Goal: Complete application form

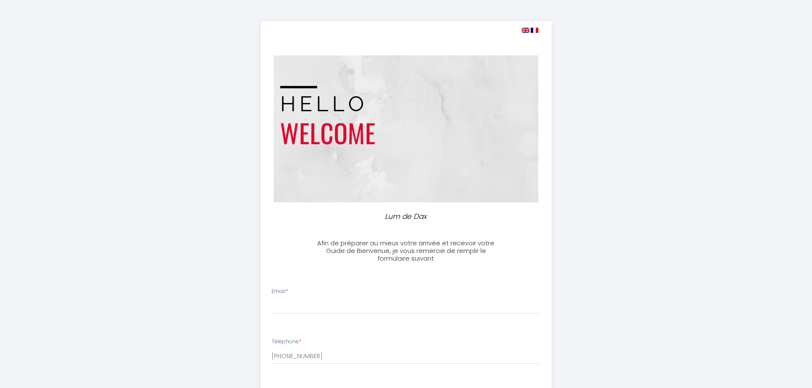
select select
click at [302, 304] on input "Email *" at bounding box center [406, 306] width 269 height 15
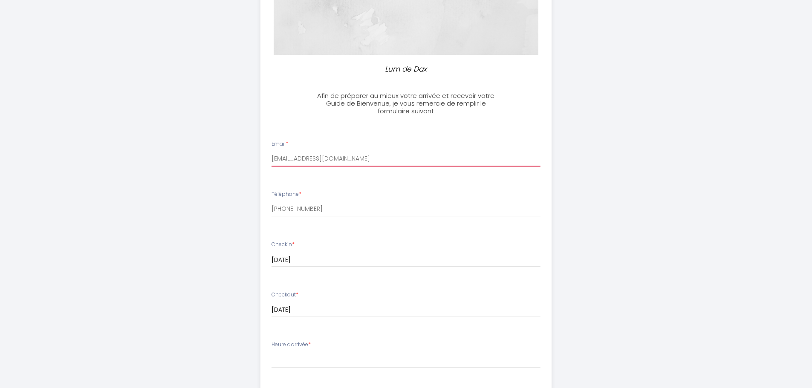
scroll to position [164, 0]
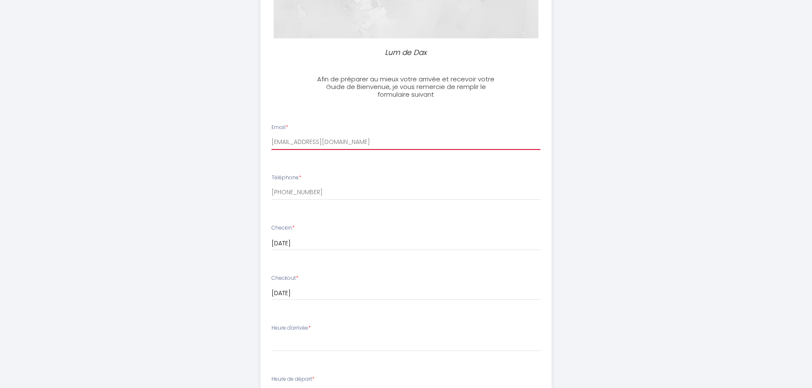
type input "[EMAIL_ADDRESS][DOMAIN_NAME]"
click at [365, 353] on li "Heure d'arrivée * 17:00 17:30 18:00 18:30 19:00 19:30 20:00 20:30 21:00 21:30 2…" at bounding box center [406, 342] width 290 height 46
click at [369, 343] on select "17:00 17:30 18:00 18:30 19:00 19:30 20:00 20:30 21:00 21:30 22:00 22:30 23:00 2…" at bounding box center [406, 343] width 269 height 16
select select "17:00"
click at [272, 335] on select "17:00 17:30 18:00 18:30 19:00 19:30 20:00 20:30 21:00 21:30 22:00 22:30 23:00 2…" at bounding box center [406, 343] width 269 height 16
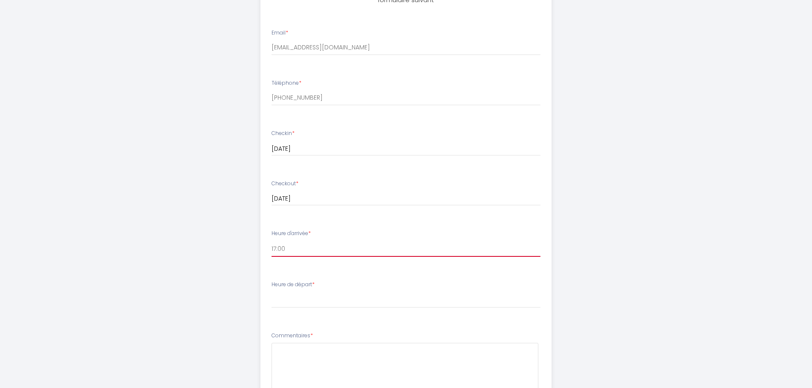
scroll to position [337, 0]
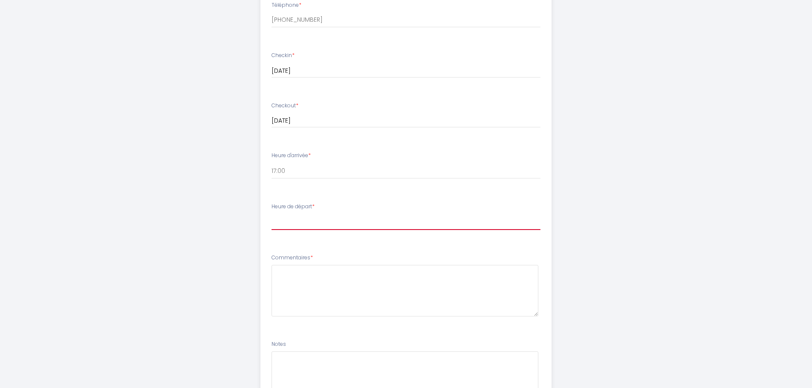
click at [407, 223] on select "00:00 00:30 01:00 01:30 02:00 02:30 03:00 03:30 04:00 04:30 05:00 05:30 06:00 0…" at bounding box center [406, 222] width 269 height 16
select select "11:00"
click at [272, 214] on select "00:00 00:30 01:00 01:30 02:00 02:30 03:00 03:30 04:00 04:30 05:00 05:30 06:00 0…" at bounding box center [406, 222] width 269 height 16
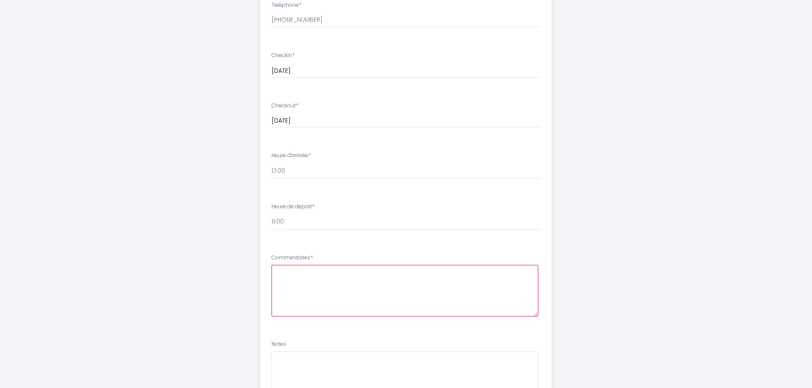
click at [364, 275] on textarea at bounding box center [405, 291] width 267 height 52
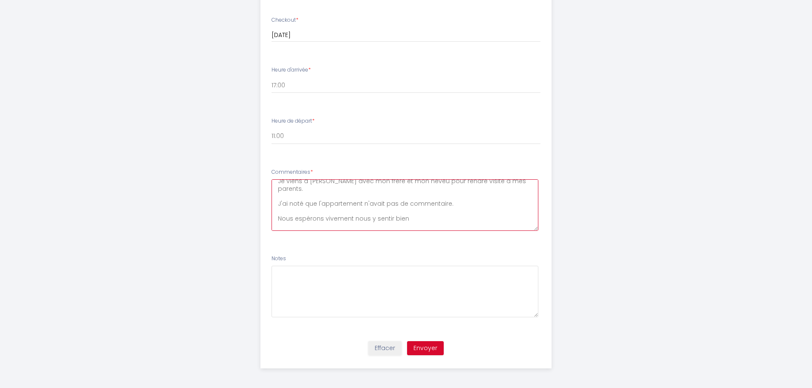
scroll to position [424, 0]
type textarea "Je viens à [PERSON_NAME] avec mon frère et mon neveu pour rendre visite à mes p…"
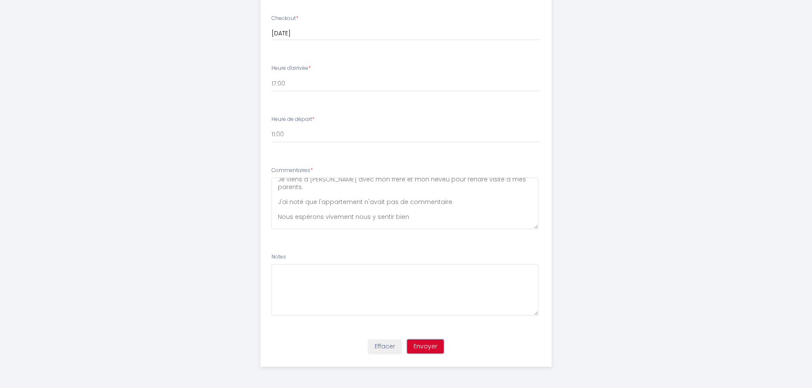
click at [419, 347] on button "Envoyer" at bounding box center [425, 347] width 37 height 14
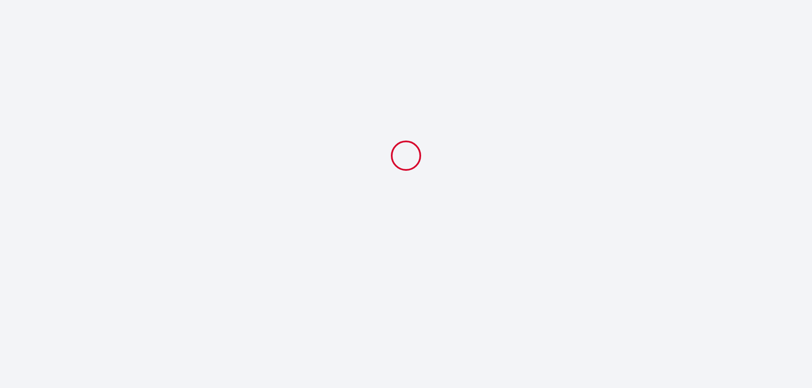
select select "11:00"
